Goal: Task Accomplishment & Management: Manage account settings

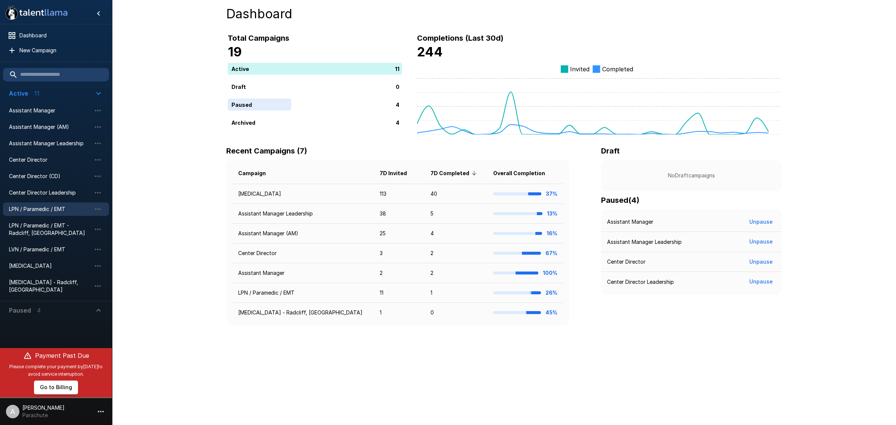
click at [50, 204] on div "LPN / Paramedic / EMT" at bounding box center [56, 208] width 106 height 13
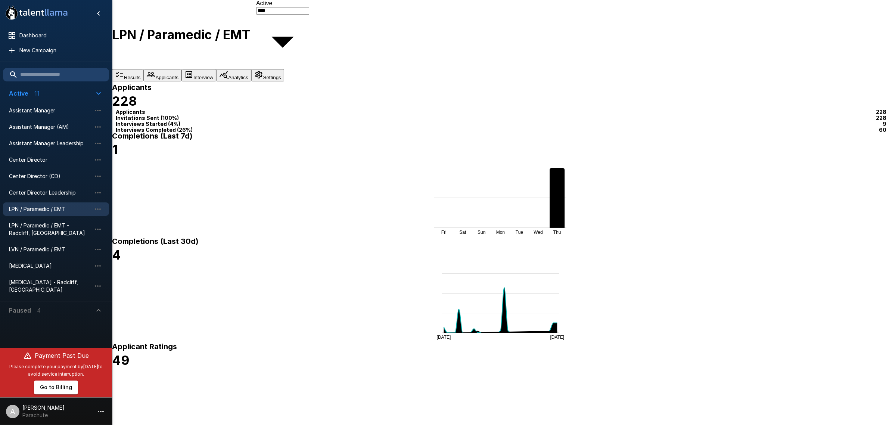
click at [182, 69] on button "Applicants" at bounding box center [162, 75] width 38 height 12
